Goal: Task Accomplishment & Management: Manage account settings

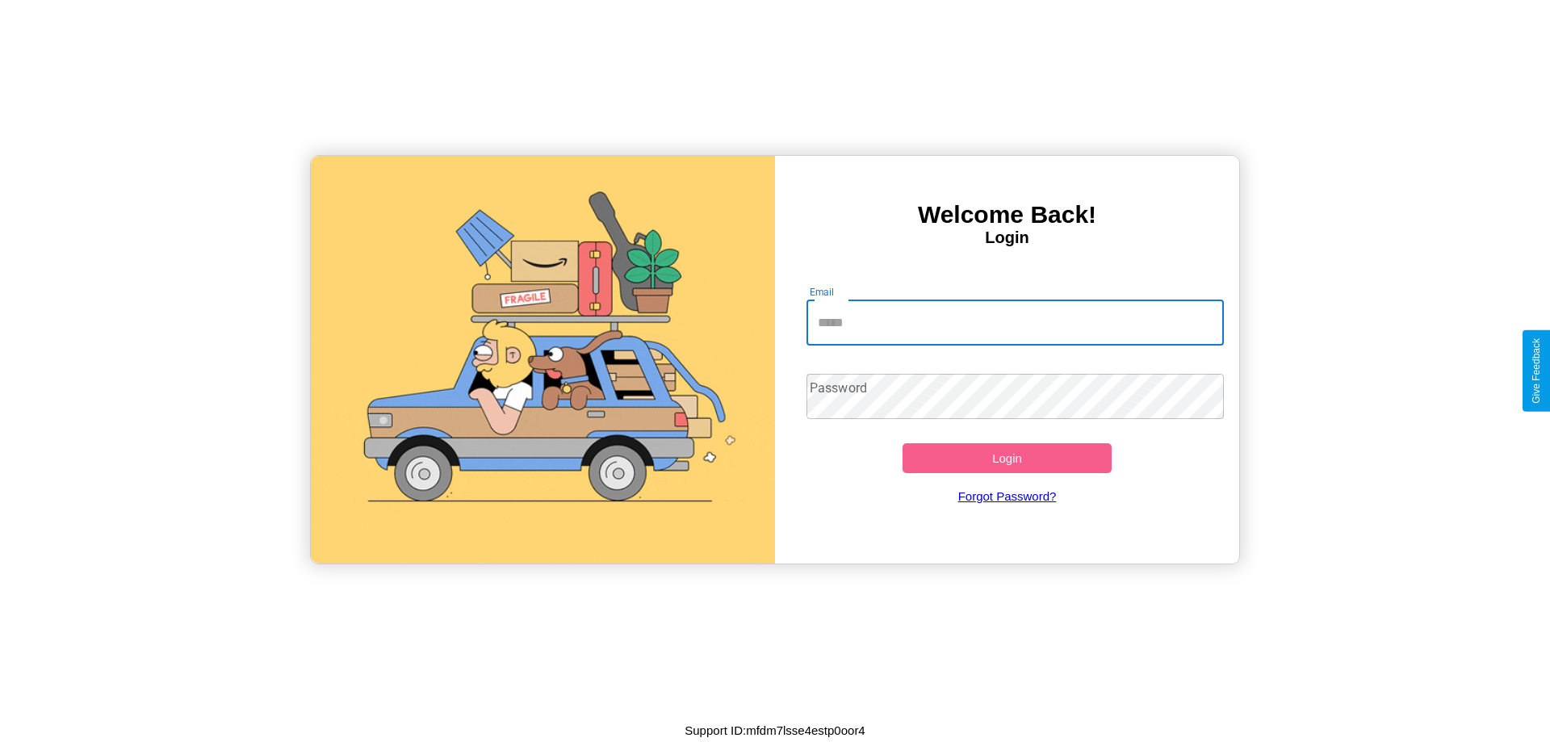
click at [1015, 322] on input "Email" at bounding box center [1016, 322] width 418 height 45
type input "**********"
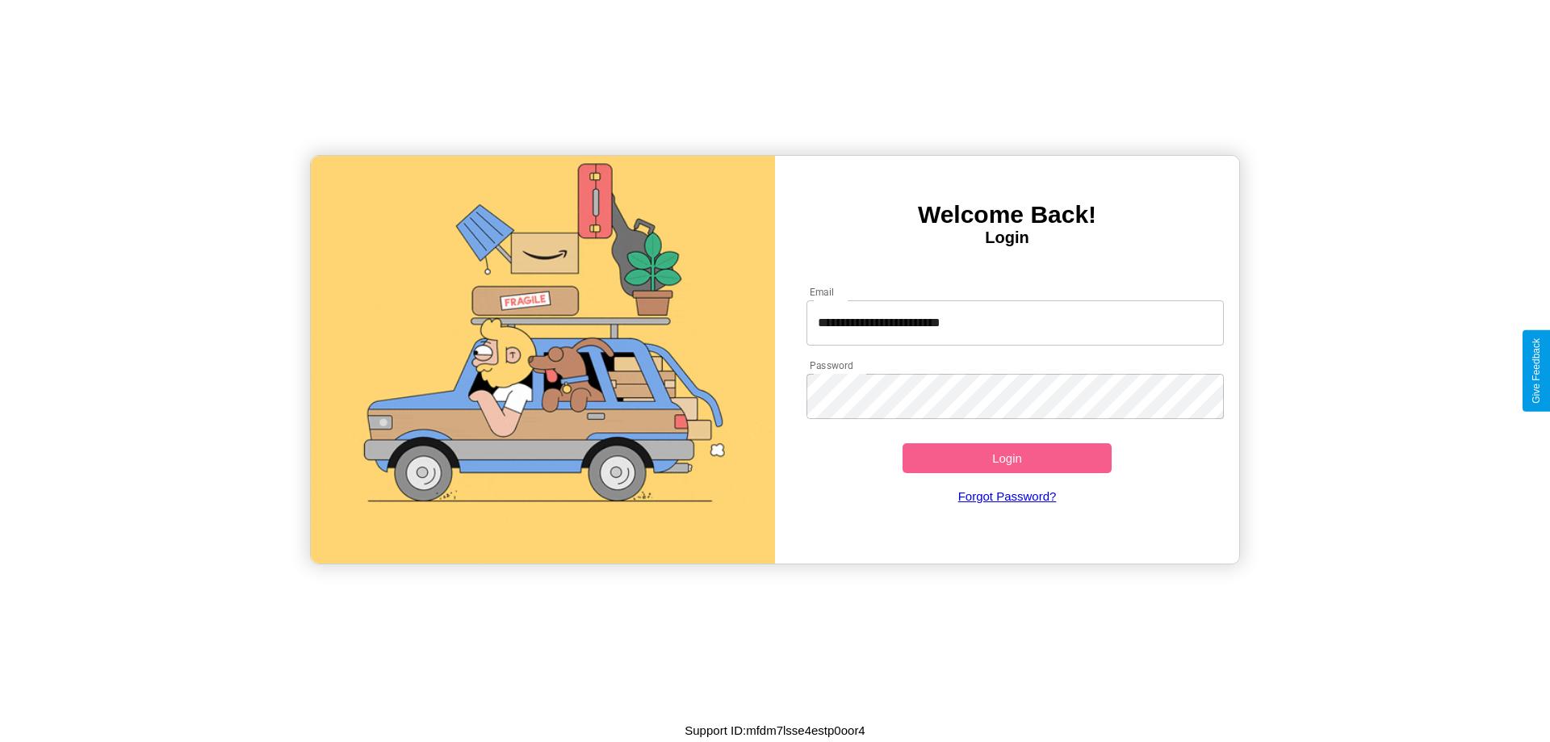
click at [1007, 458] on button "Login" at bounding box center [1007, 458] width 209 height 30
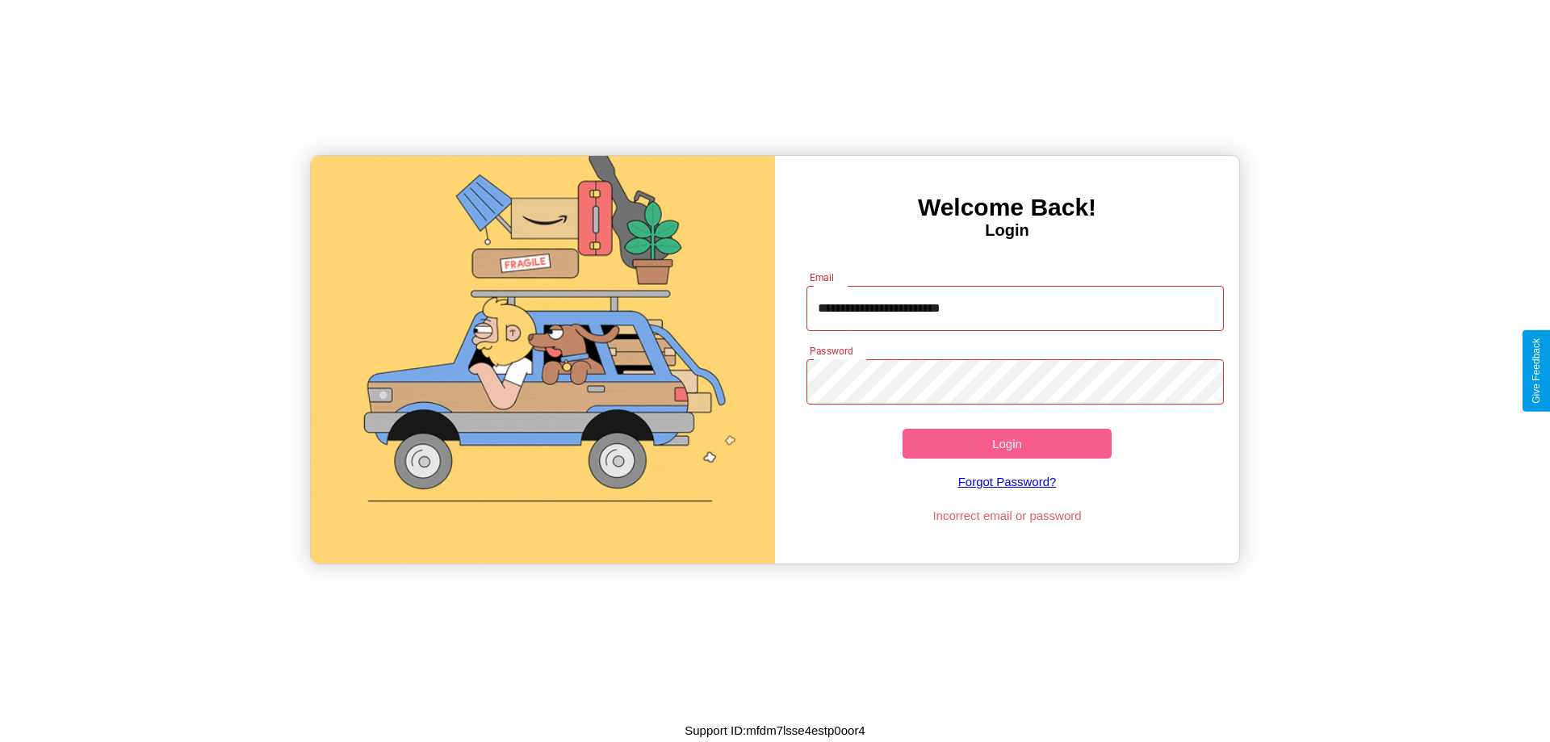
click at [1007, 443] on button "Login" at bounding box center [1007, 444] width 209 height 30
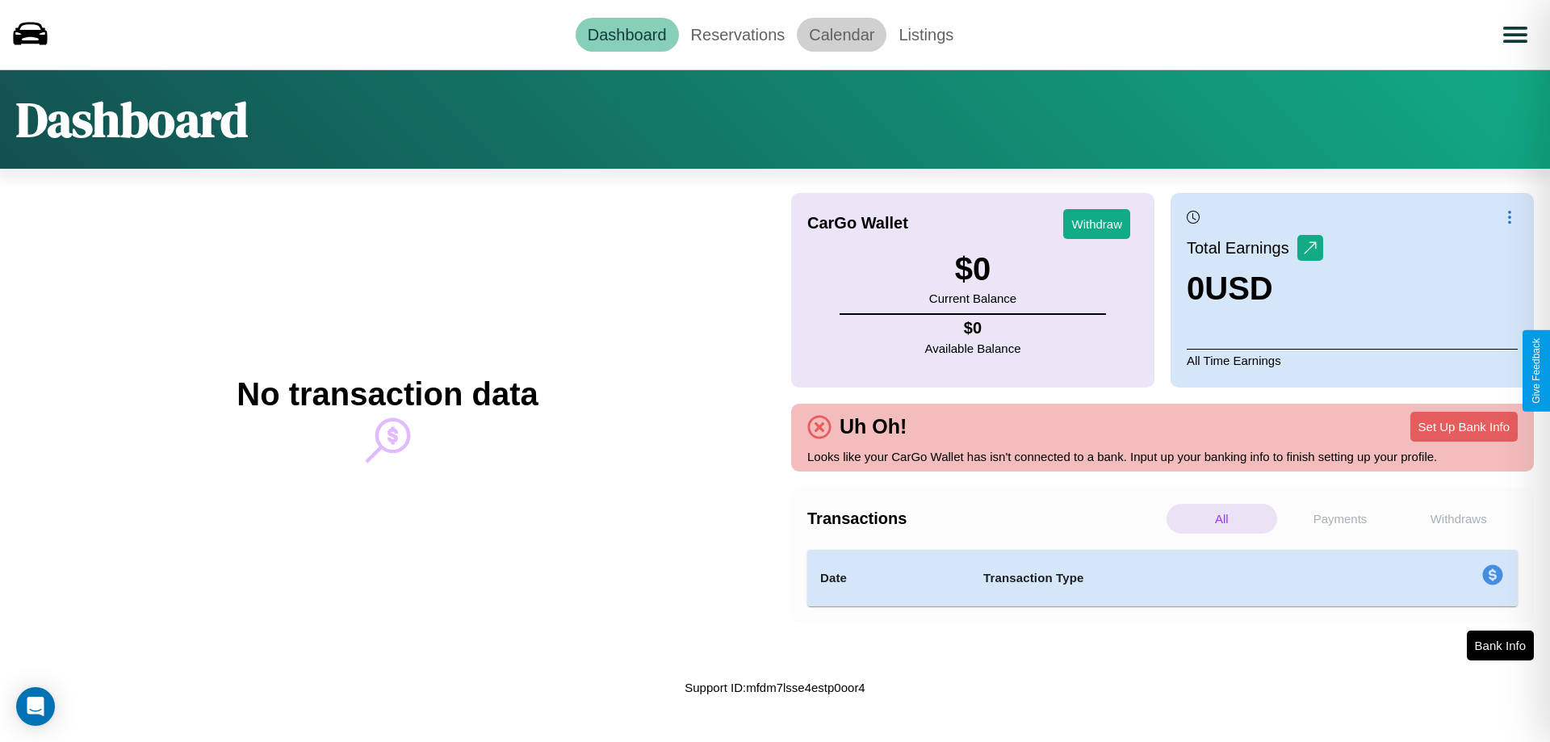
click at [841, 34] on link "Calendar" at bounding box center [842, 35] width 90 height 34
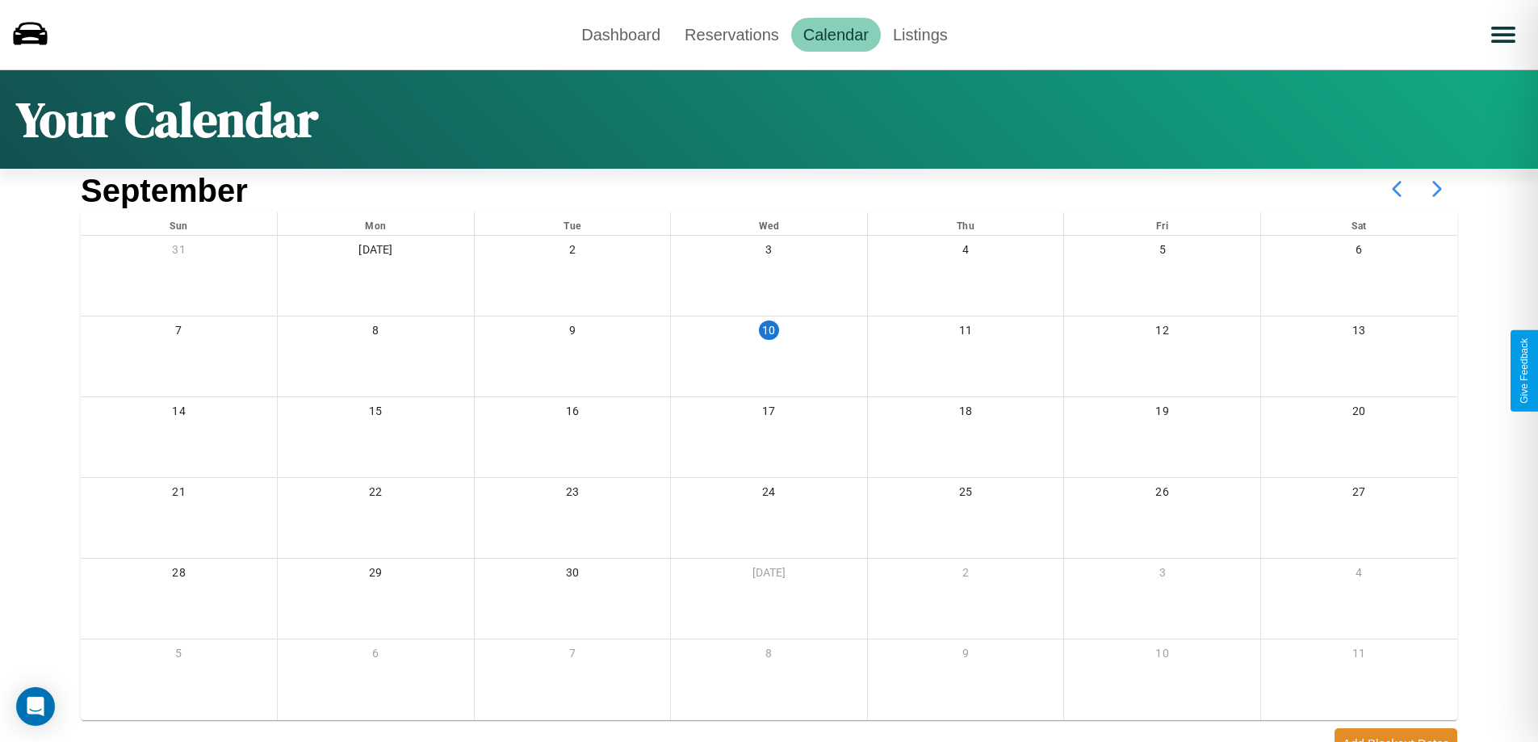
click at [1437, 189] on icon at bounding box center [1437, 189] width 40 height 40
click at [731, 34] on link "Reservations" at bounding box center [732, 35] width 119 height 34
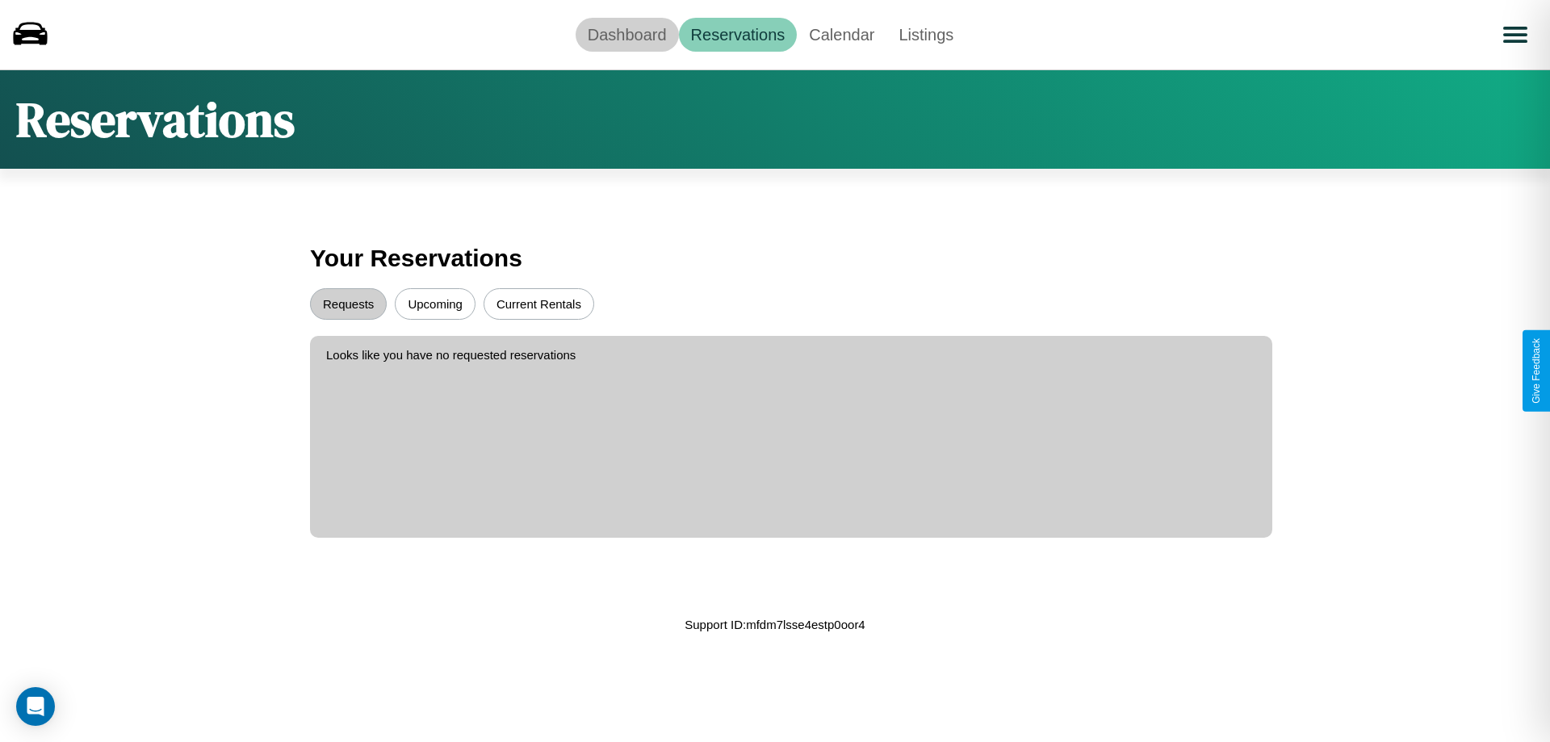
click at [626, 34] on link "Dashboard" at bounding box center [627, 35] width 103 height 34
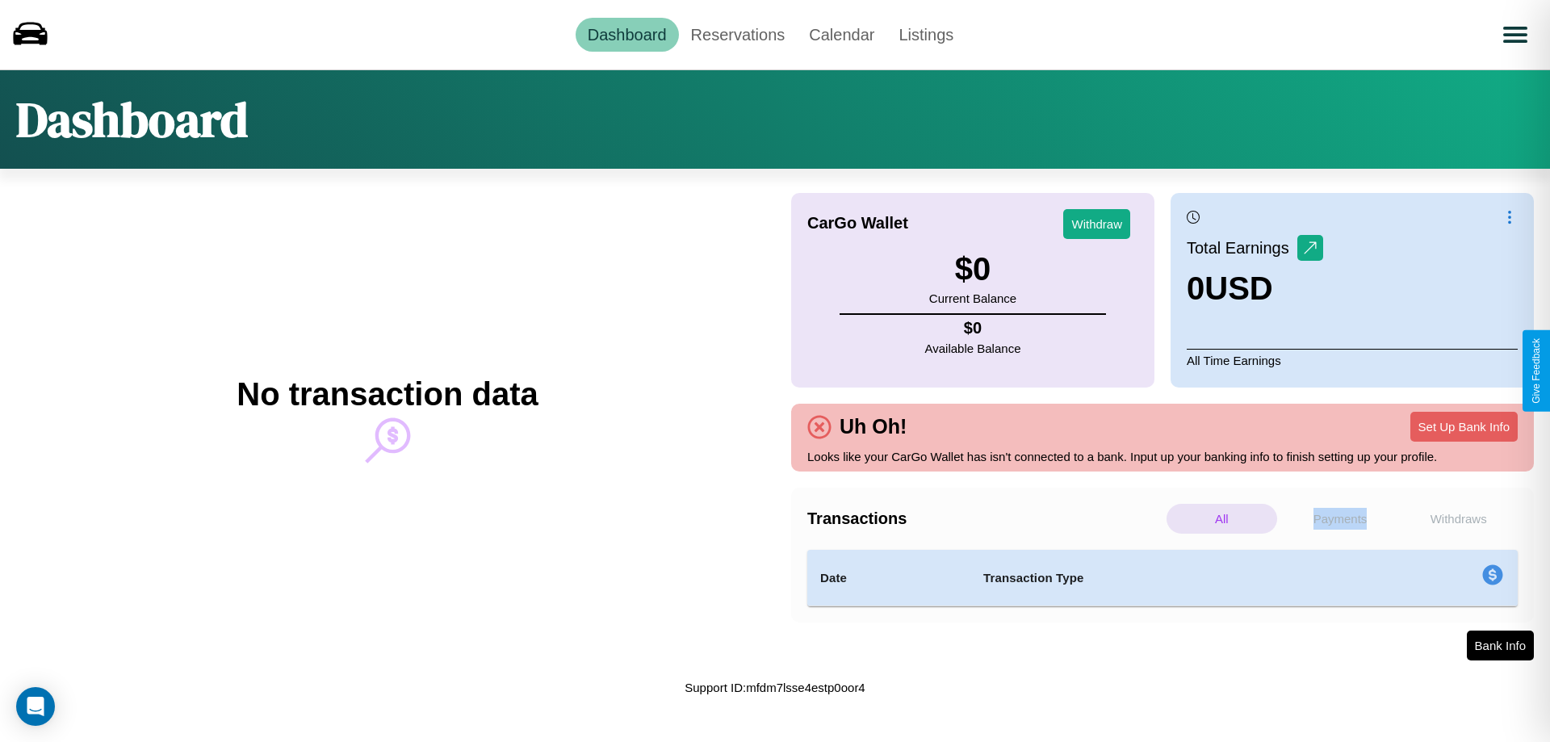
click at [1340, 518] on p "Payments" at bounding box center [1340, 519] width 111 height 30
